Goal: Information Seeking & Learning: Obtain resource

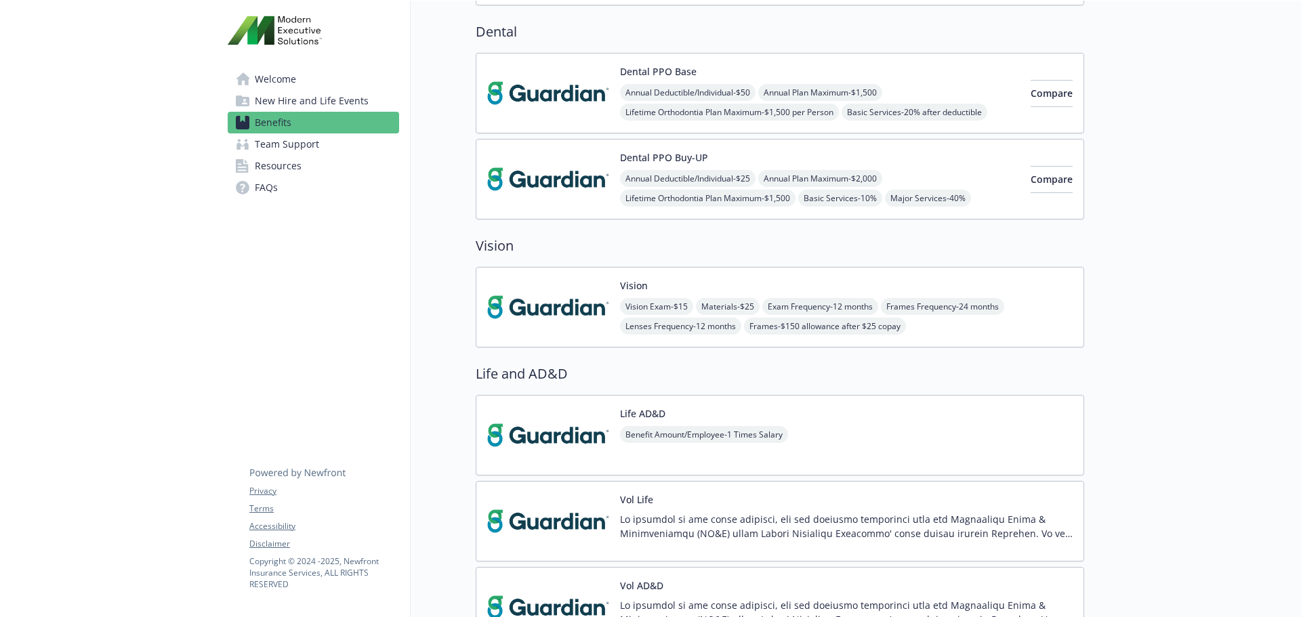
scroll to position [261, 0]
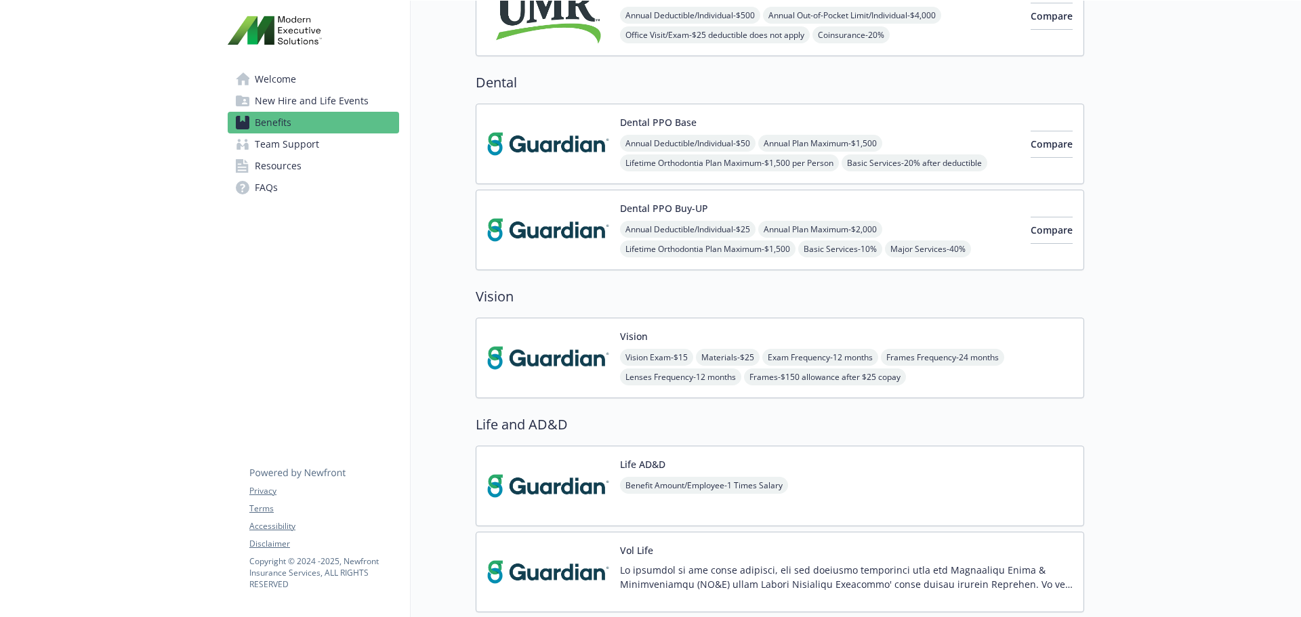
click at [308, 139] on span "Team Support" at bounding box center [287, 145] width 64 height 22
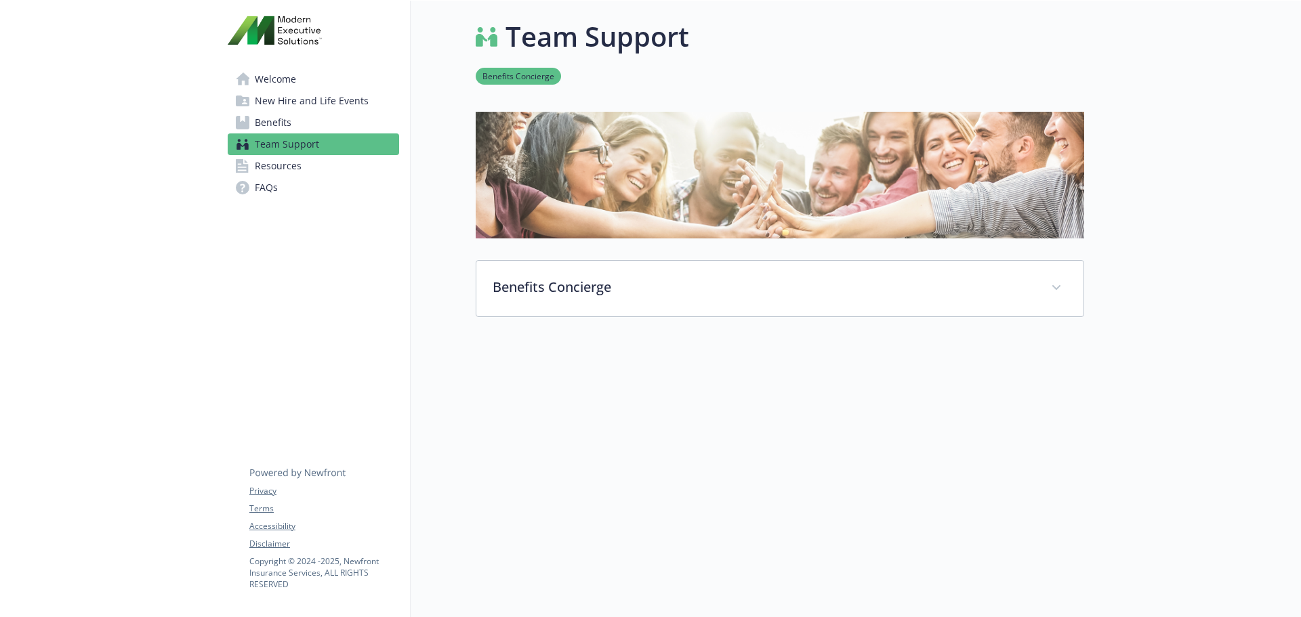
click at [281, 163] on span "Resources" at bounding box center [278, 166] width 47 height 22
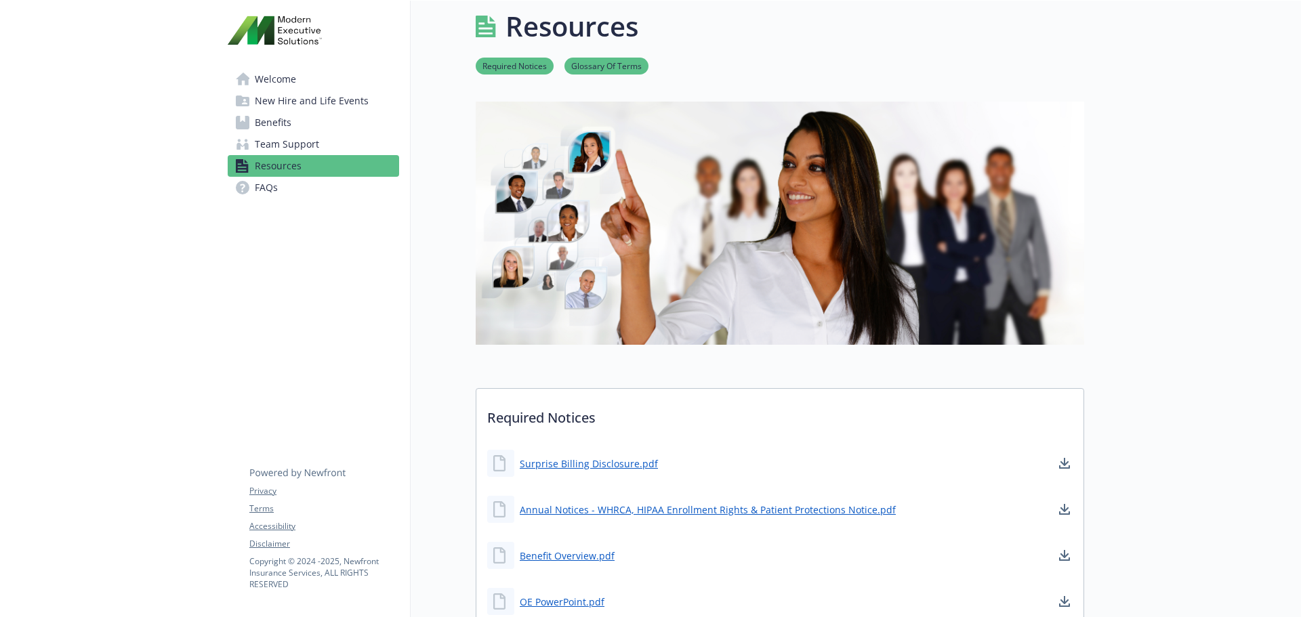
click at [286, 78] on span "Welcome" at bounding box center [275, 79] width 41 height 22
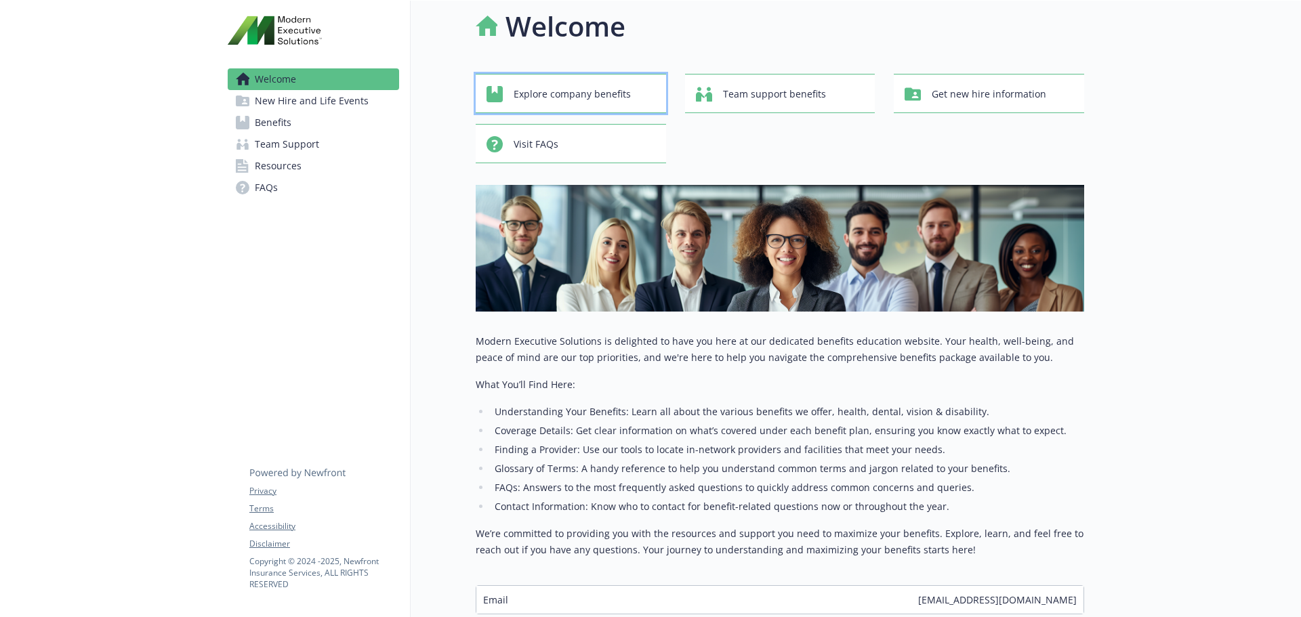
click at [647, 101] on div "Explore company benefits" at bounding box center [573, 94] width 173 height 26
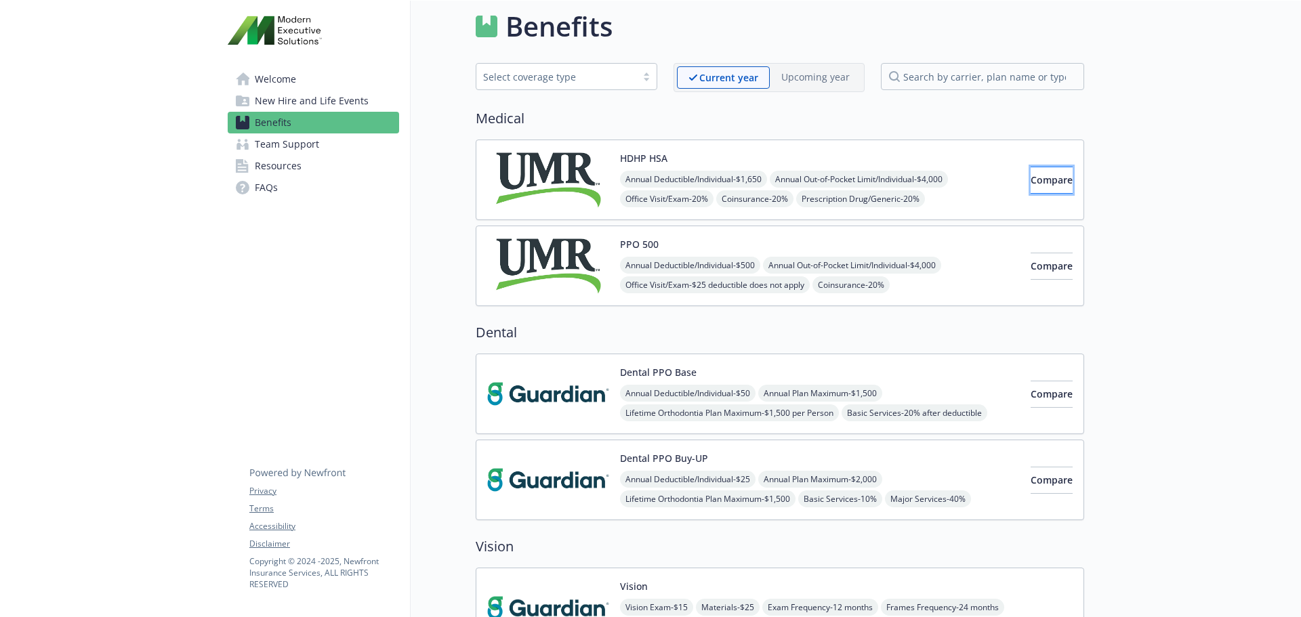
click at [1031, 176] on span "Compare" at bounding box center [1052, 179] width 42 height 13
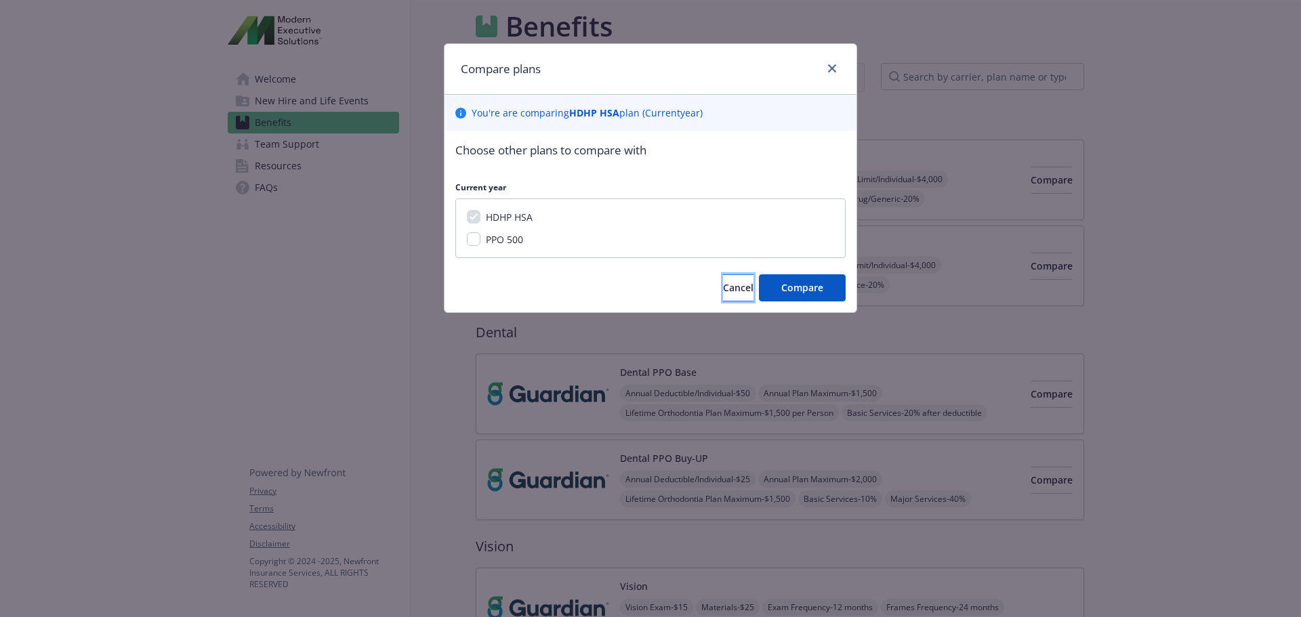
click at [729, 291] on span "Cancel" at bounding box center [738, 287] width 30 height 13
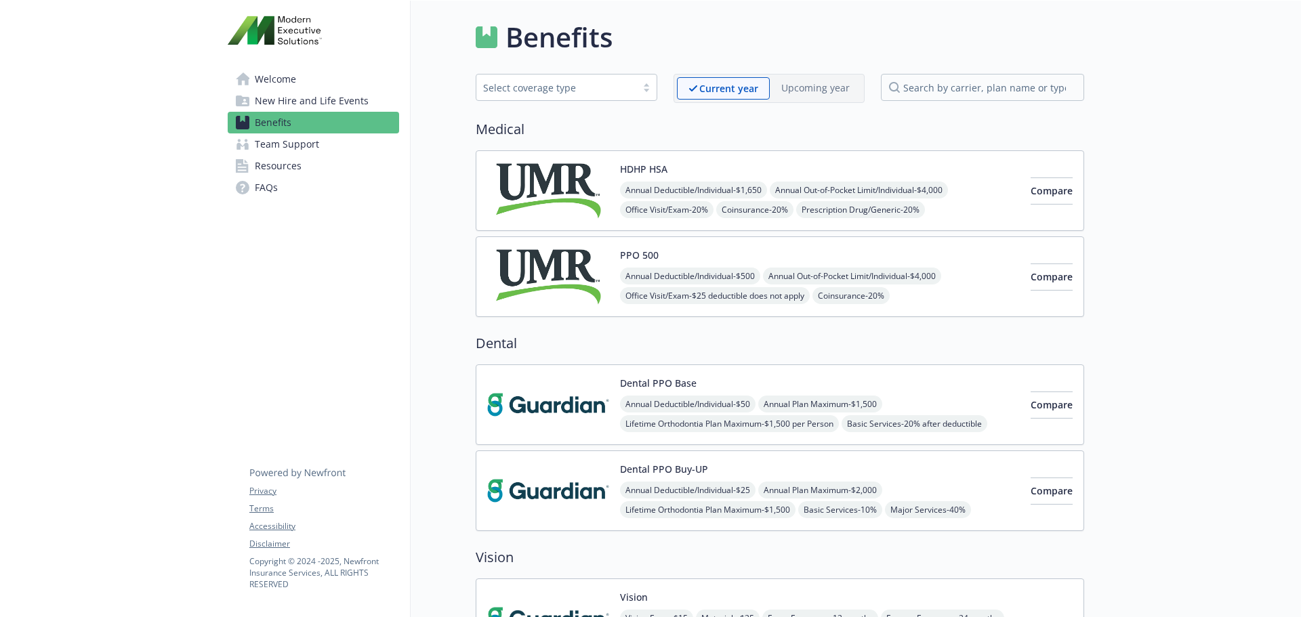
click at [291, 103] on span "New Hire and Life Events" at bounding box center [312, 101] width 114 height 22
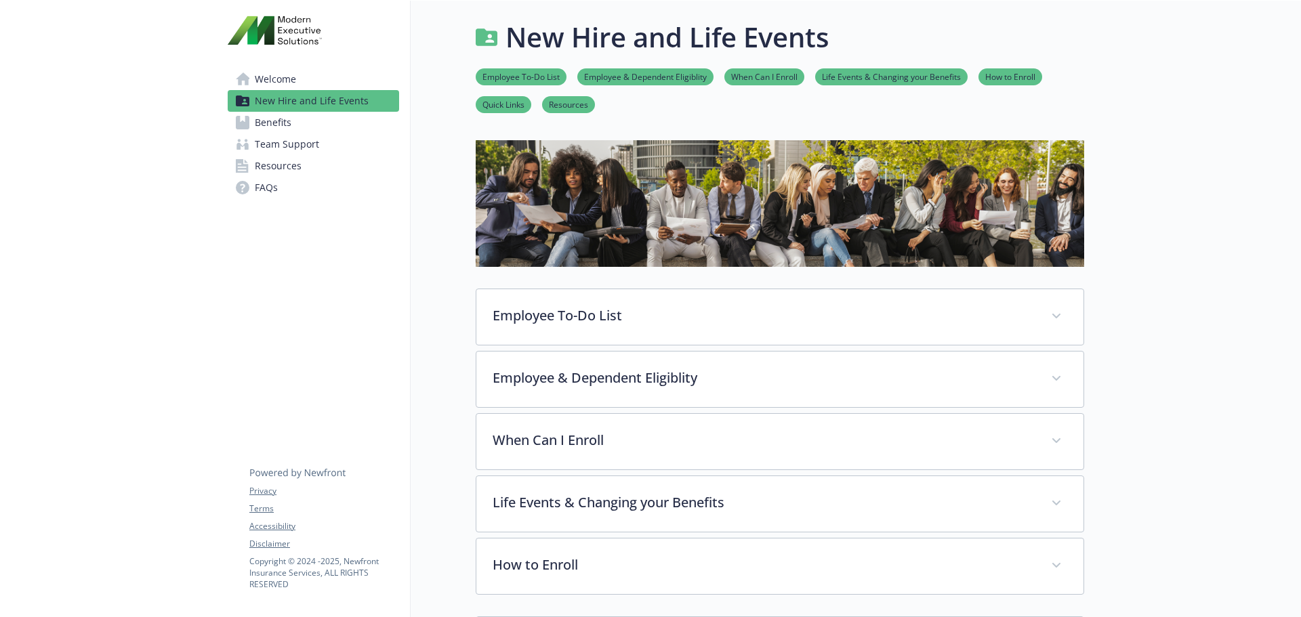
click at [274, 83] on span "Welcome" at bounding box center [275, 79] width 41 height 22
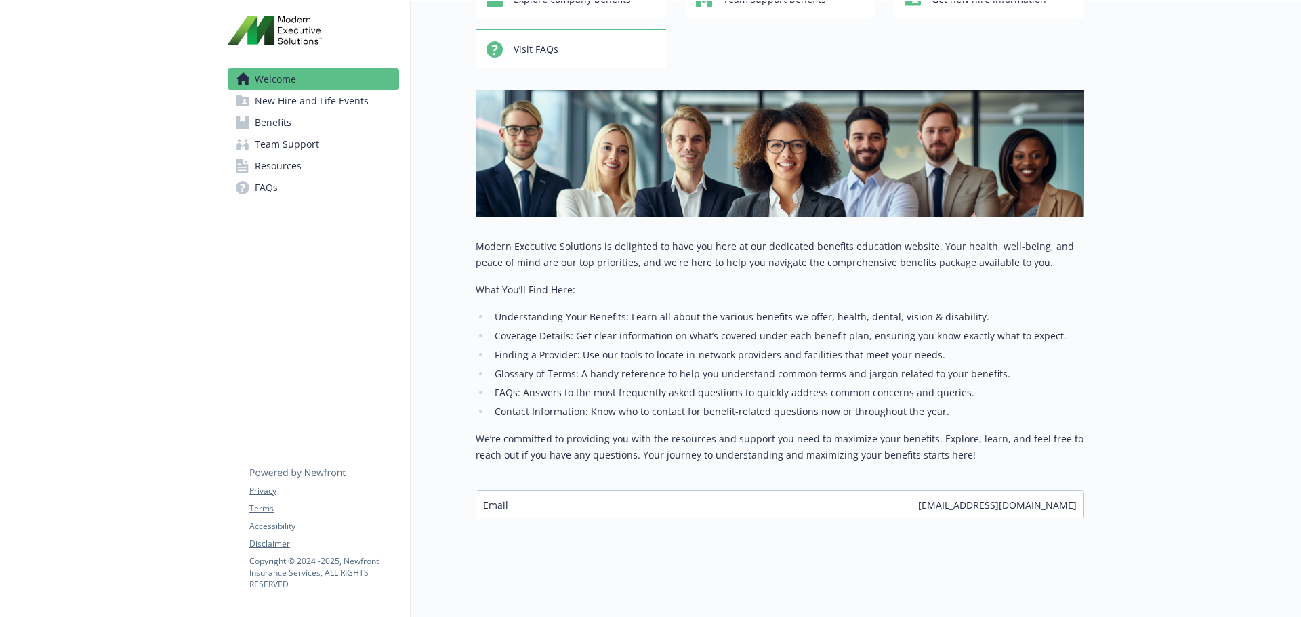
scroll to position [116, 0]
click at [283, 167] on span "Resources" at bounding box center [278, 166] width 47 height 22
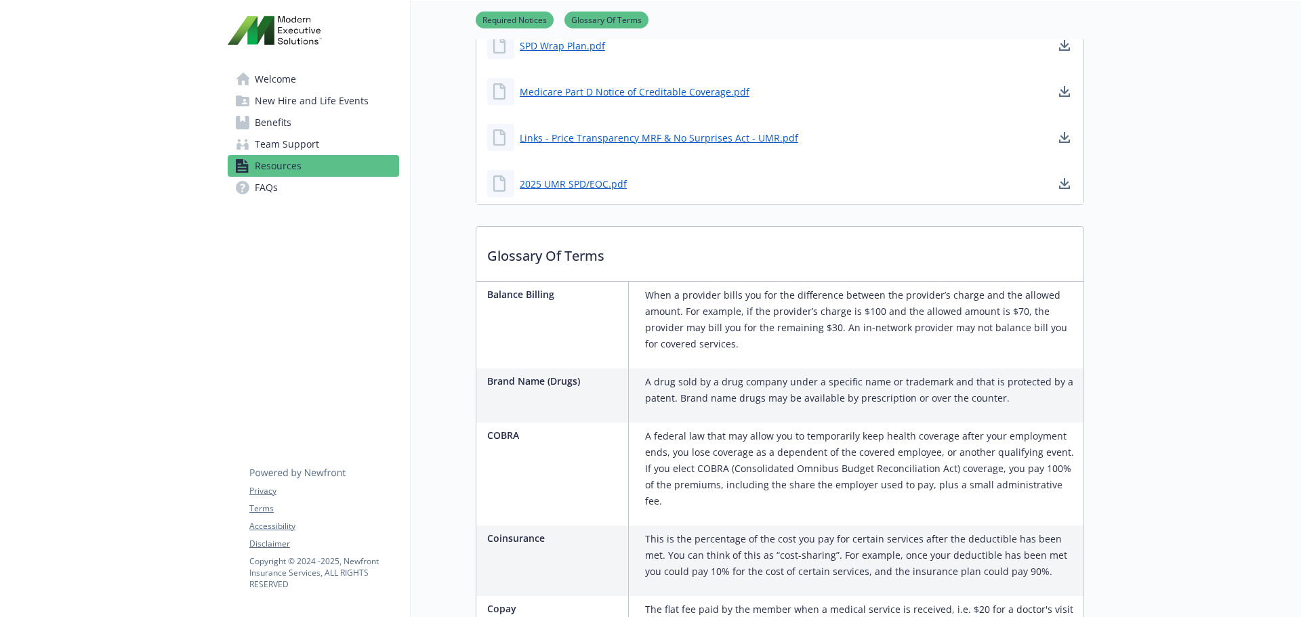
scroll to position [658, 0]
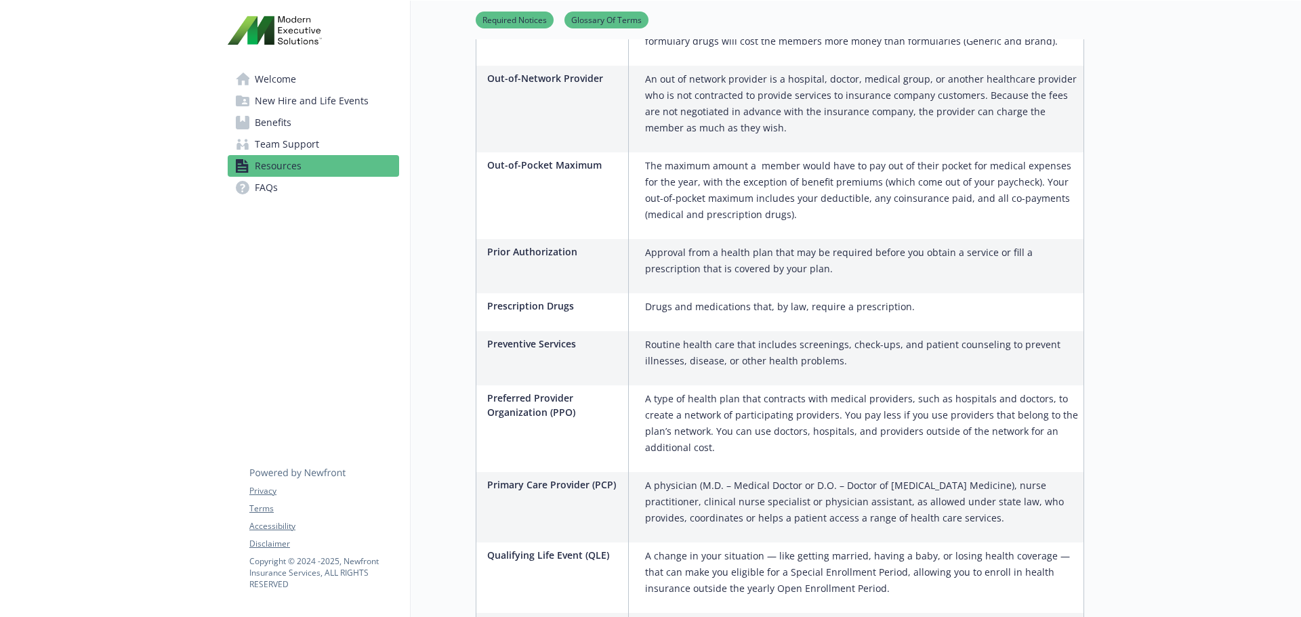
click at [285, 148] on span "Team Support" at bounding box center [287, 145] width 64 height 22
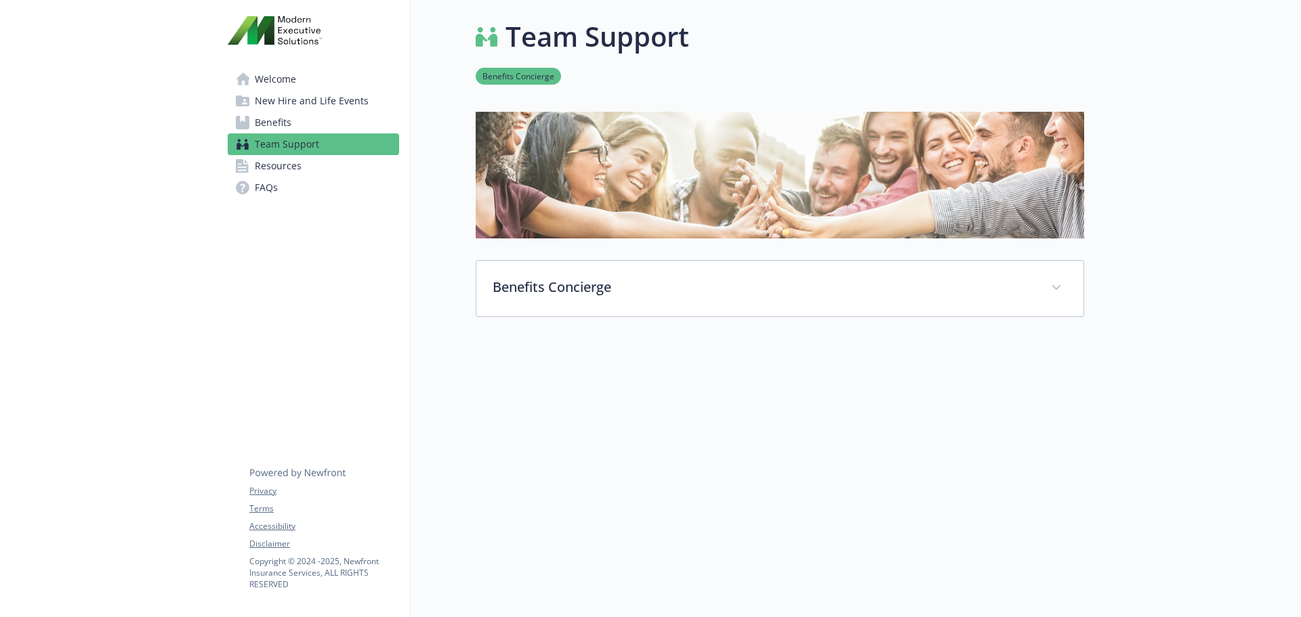
scroll to position [11, 0]
click at [269, 117] on span "Benefits" at bounding box center [273, 123] width 37 height 22
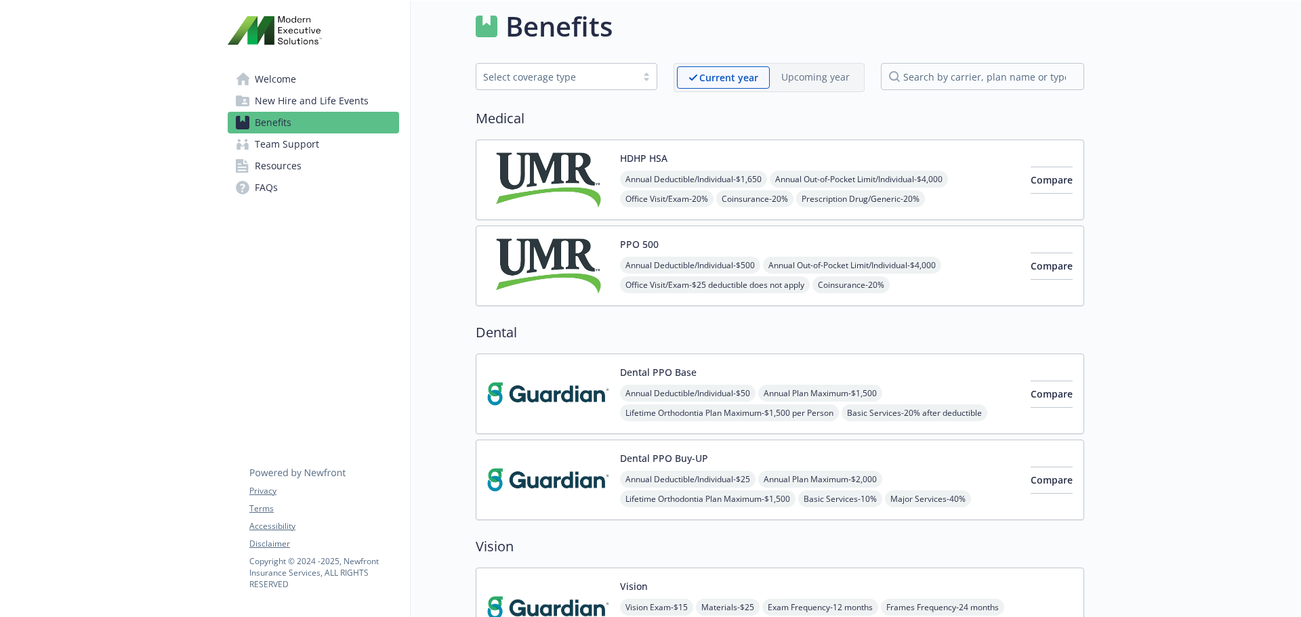
click at [269, 65] on div "Welcome New Hire and Life Events Benefits Team Support Resources FAQs Privacy T…" at bounding box center [313, 113] width 193 height 225
click at [277, 77] on span "Welcome" at bounding box center [275, 79] width 41 height 22
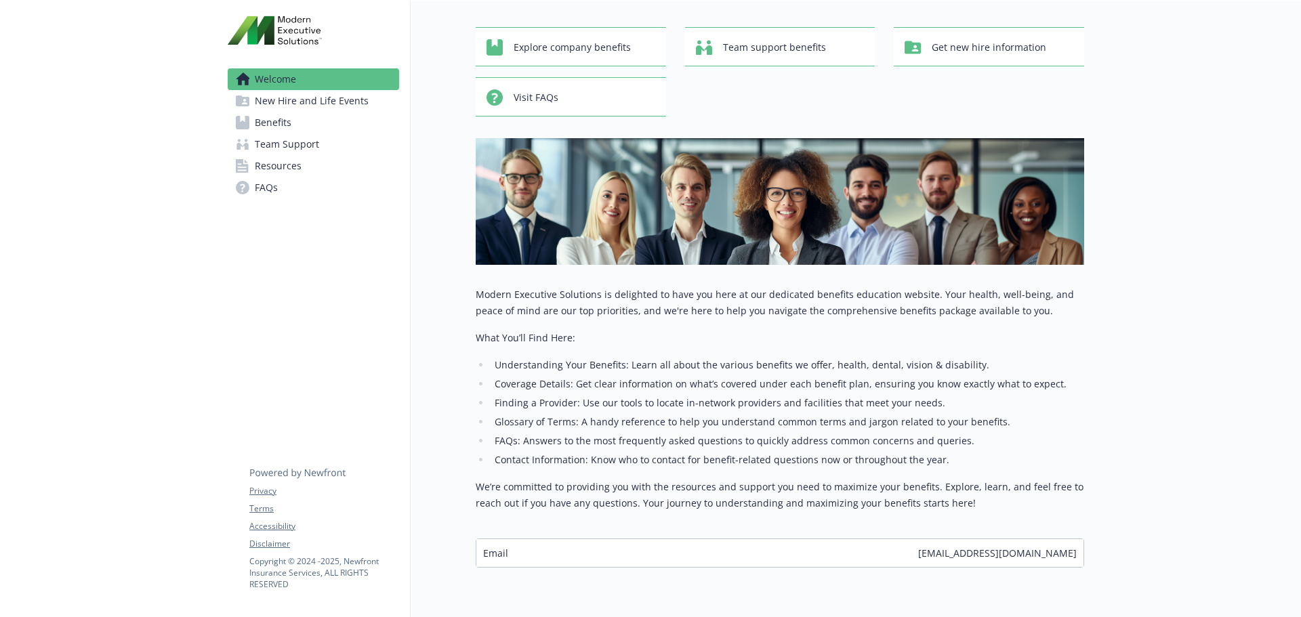
scroll to position [116, 0]
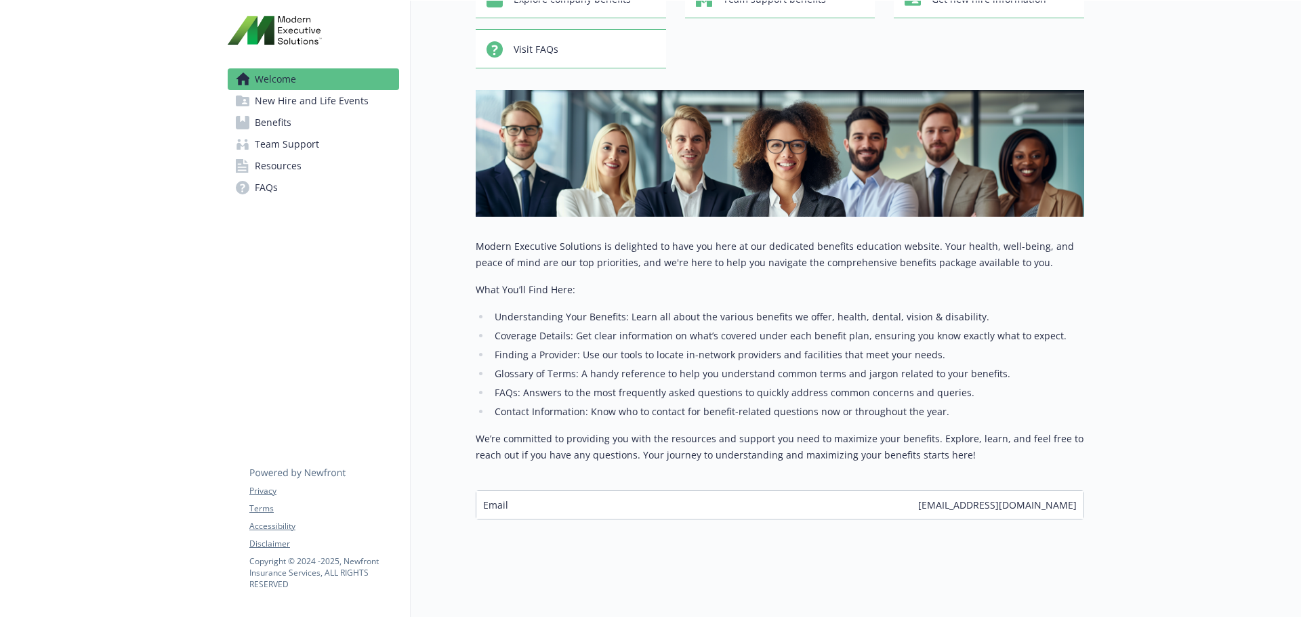
click at [275, 167] on span "Resources" at bounding box center [278, 166] width 47 height 22
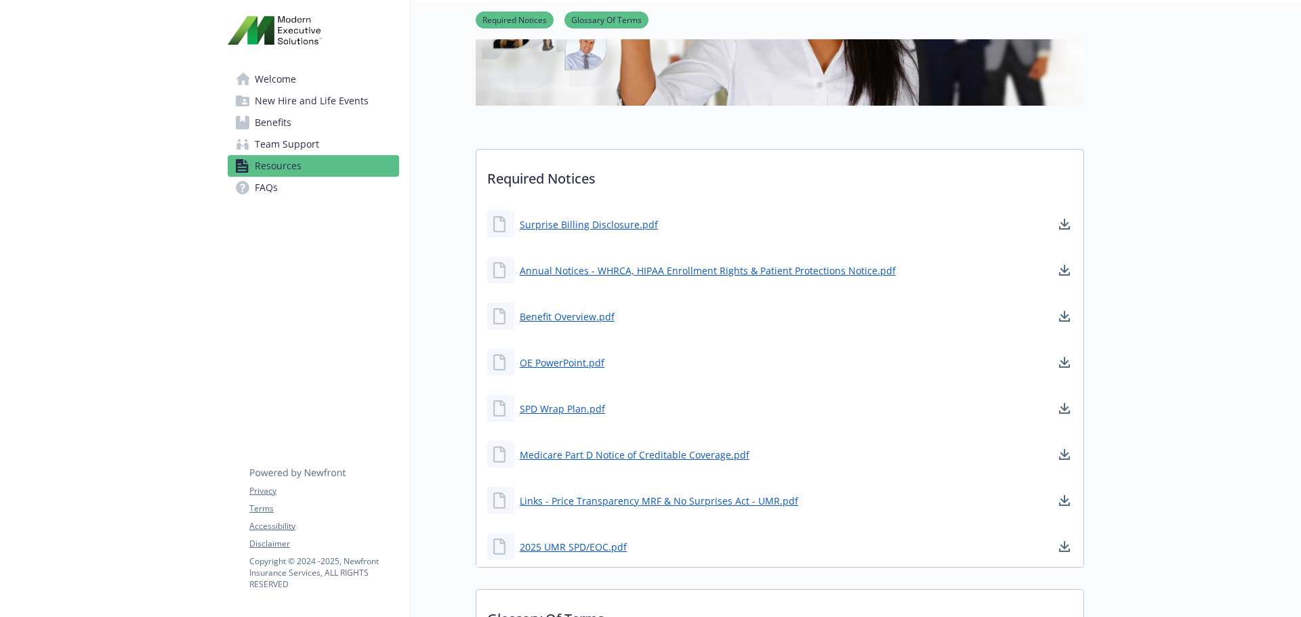
scroll to position [251, 0]
click at [575, 307] on link "Benefit Overview.pdf" at bounding box center [569, 315] width 98 height 17
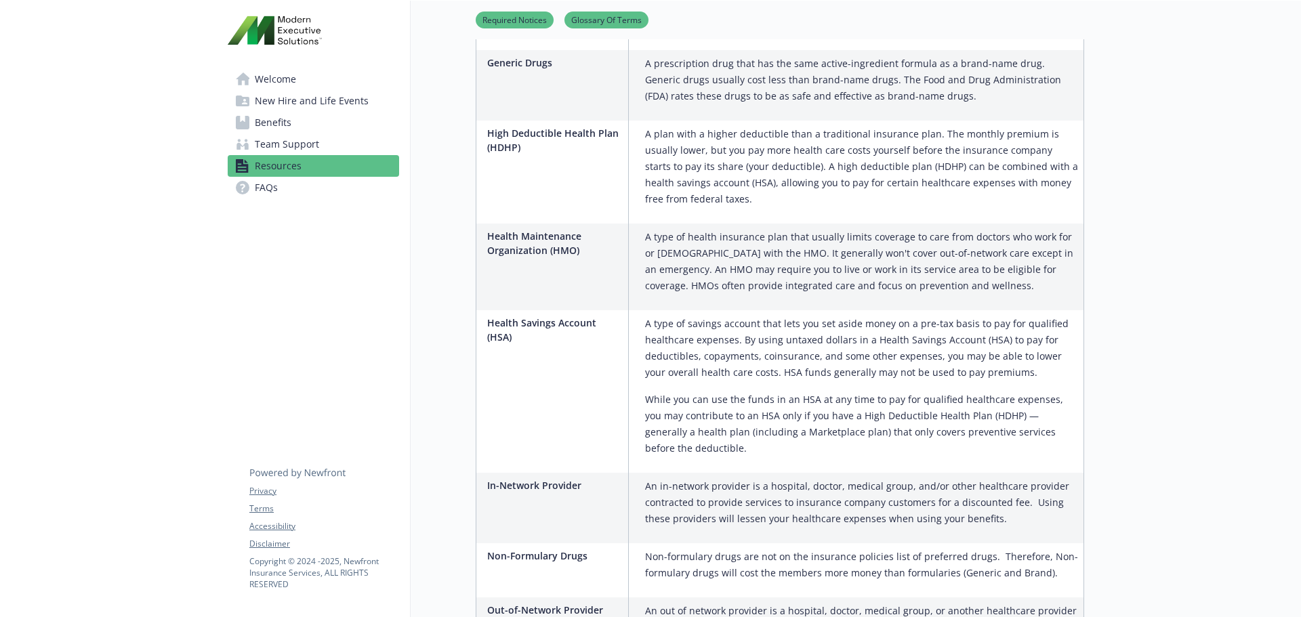
scroll to position [1471, 0]
